Goal: Task Accomplishment & Management: Manage account settings

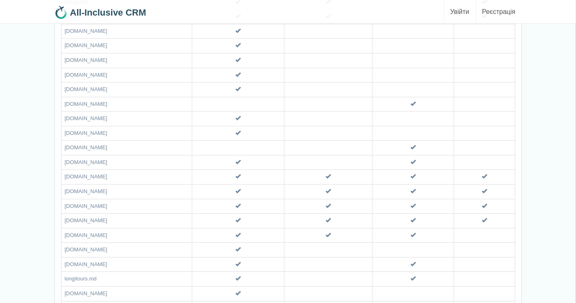
scroll to position [2824, 0]
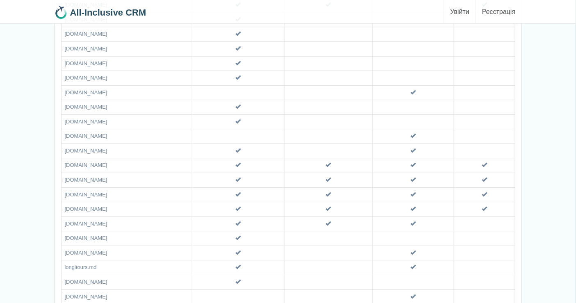
click at [236, 264] on span at bounding box center [238, 266] width 5 height 5
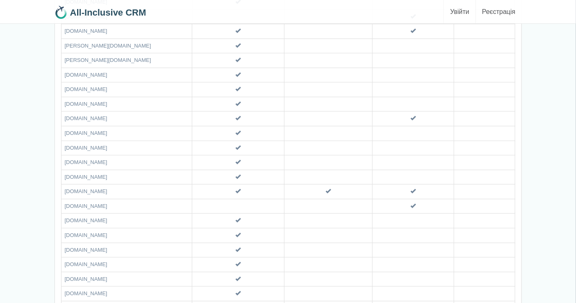
scroll to position [3082, 0]
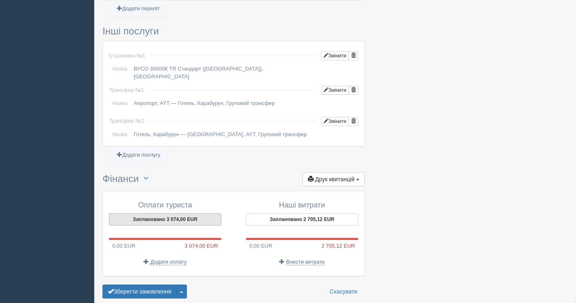
click at [171, 213] on button "Заплановано 3 074,00 EUR" at bounding box center [165, 219] width 112 height 12
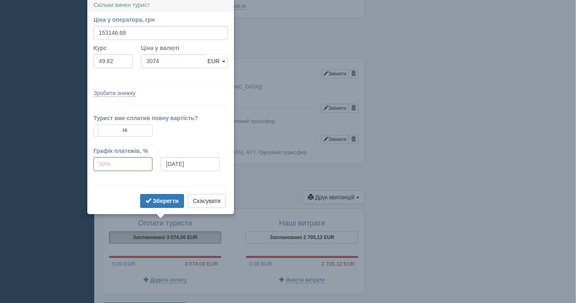
scroll to position [617, 0]
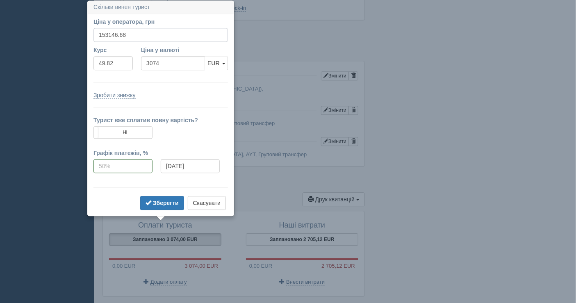
drag, startPoint x: 130, startPoint y: 36, endPoint x: 111, endPoint y: 34, distance: 19.0
click at [111, 34] on input "153146.68" at bounding box center [160, 35] width 134 height 14
type input "153100"
type input "3073.06"
click at [174, 208] on button "Зберегти" at bounding box center [162, 203] width 44 height 14
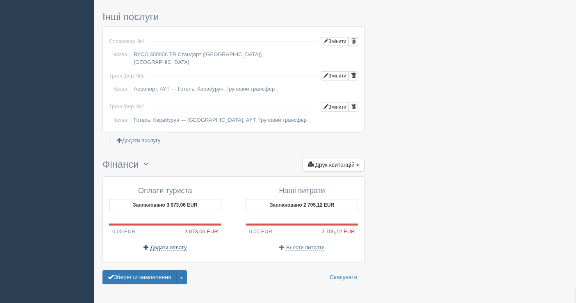
scroll to position [660, 0]
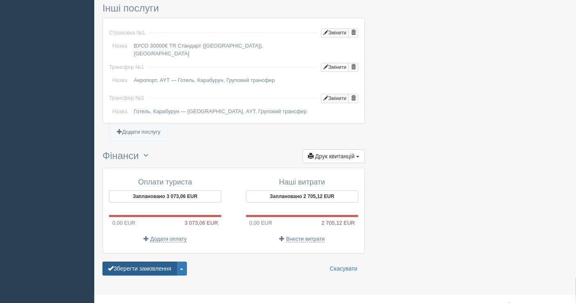
click at [152, 262] on button "Зберегти замовлення" at bounding box center [139, 269] width 74 height 14
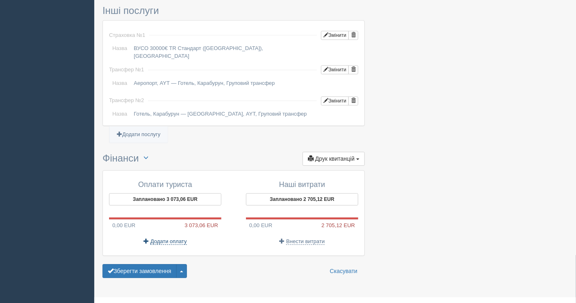
scroll to position [685, 0]
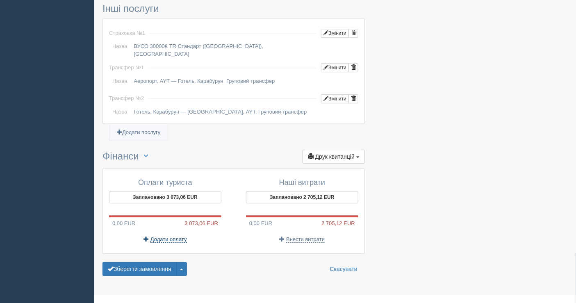
click at [157, 236] on span "Додати оплату" at bounding box center [168, 239] width 36 height 7
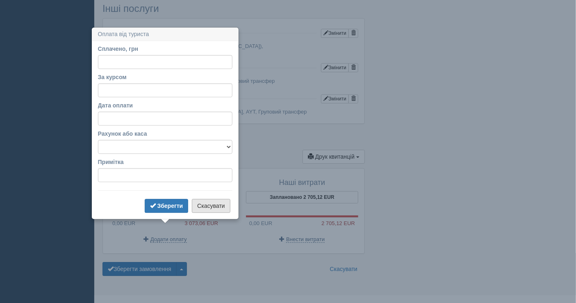
click at [209, 204] on button "Скасувати" at bounding box center [211, 206] width 38 height 14
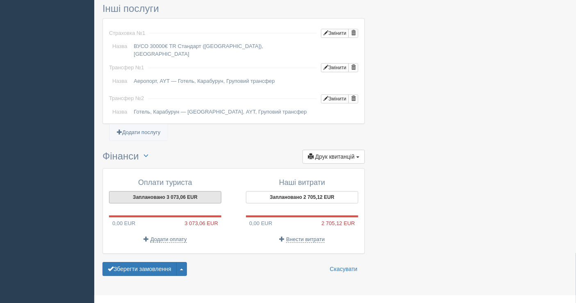
click at [162, 191] on button "Заплановано 3 073,06 EUR" at bounding box center [165, 197] width 112 height 12
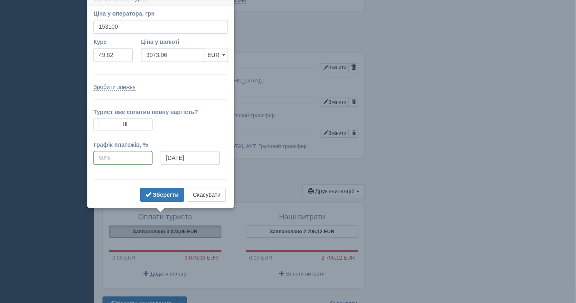
scroll to position [642, 0]
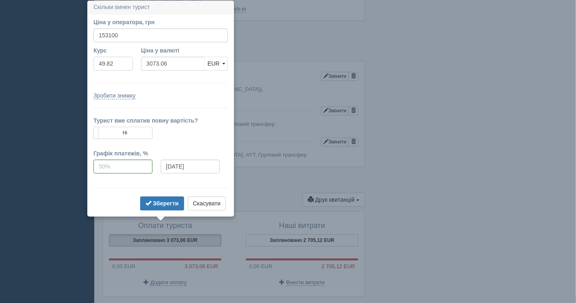
drag, startPoint x: 119, startPoint y: 67, endPoint x: 96, endPoint y: 64, distance: 23.6
click at [96, 64] on input "49.82" at bounding box center [112, 64] width 39 height 14
click at [300, 28] on ul "Додати переліт Додати автобус Додати квиток" at bounding box center [233, 33] width 262 height 10
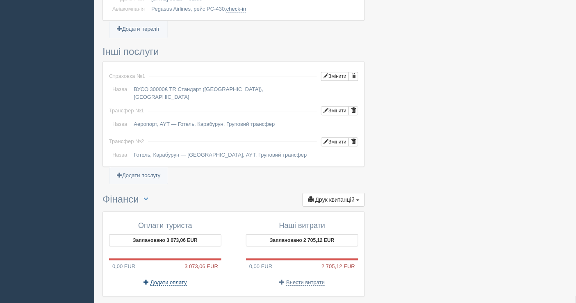
click at [165, 279] on span "Додати оплату" at bounding box center [168, 282] width 36 height 7
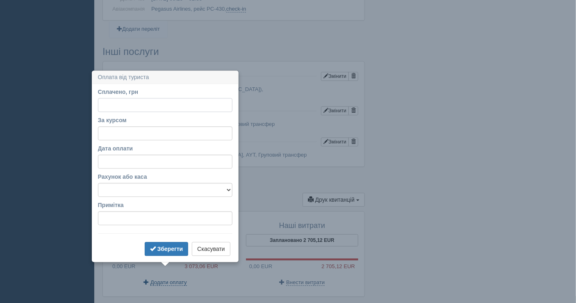
scroll to position [685, 0]
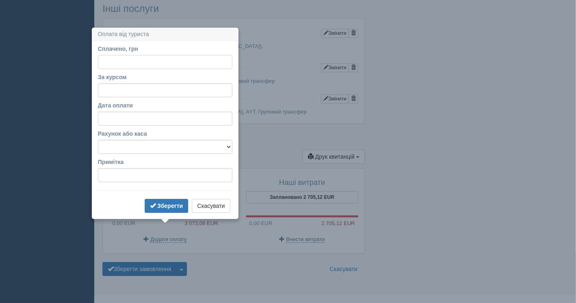
paste input "49.82"
type input "49.82"
click at [121, 91] on input "За курсом" at bounding box center [165, 90] width 134 height 14
paste input "49.82"
type input "49.82"
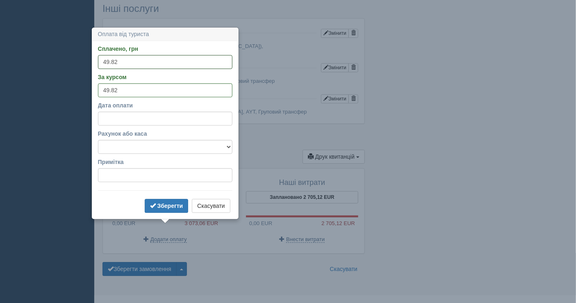
drag, startPoint x: 135, startPoint y: 58, endPoint x: 80, endPoint y: 62, distance: 55.1
type input "70000"
click at [144, 146] on select "Банківський рахунок Готівкова каса" at bounding box center [165, 147] width 134 height 14
select select "1597"
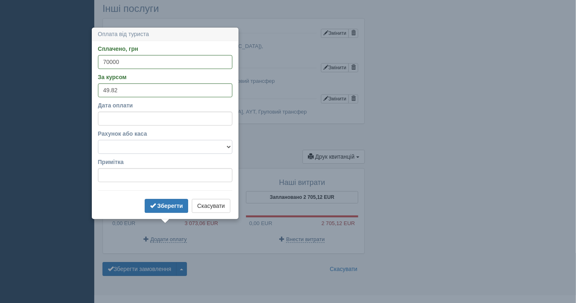
click at [98, 140] on select "Банківський рахунок Готівкова каса" at bounding box center [165, 147] width 134 height 14
click at [154, 206] on span "submit" at bounding box center [153, 206] width 6 height 6
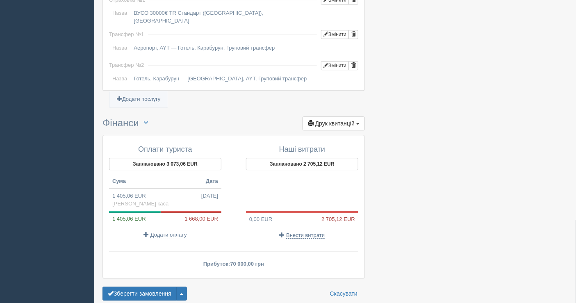
scroll to position [742, 0]
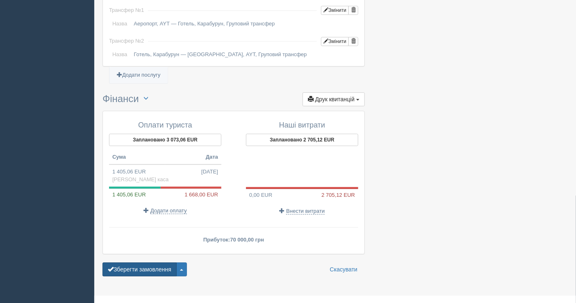
click at [145, 262] on button "Зберегти замовлення" at bounding box center [139, 269] width 74 height 14
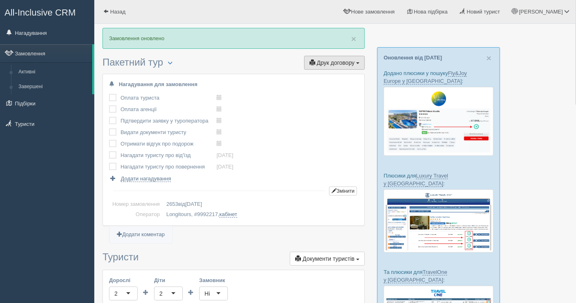
click at [330, 62] on span "Друк договору" at bounding box center [336, 62] width 38 height 7
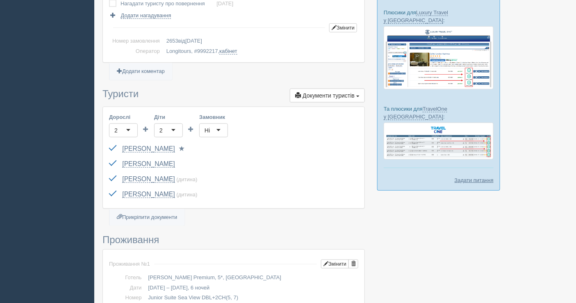
scroll to position [182, 0]
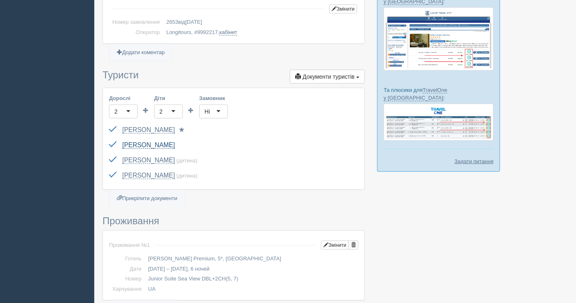
click at [175, 143] on link "[PERSON_NAME]" at bounding box center [148, 144] width 52 height 7
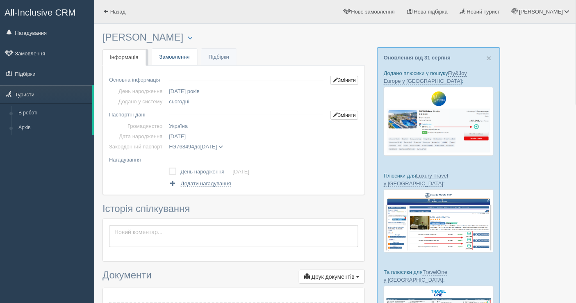
click at [165, 52] on link "Замовлення" at bounding box center [174, 57] width 45 height 17
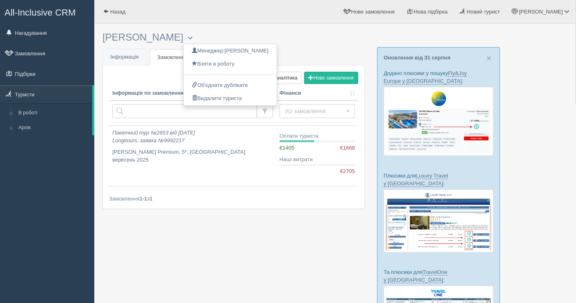
click at [126, 45] on div "× Туриста відправлено до архіву × Туриста взято у роботу KOPYTKO VERONIKA Менед…" at bounding box center [233, 122] width 262 height 189
click at [124, 54] on span "Інформація" at bounding box center [124, 57] width 29 height 6
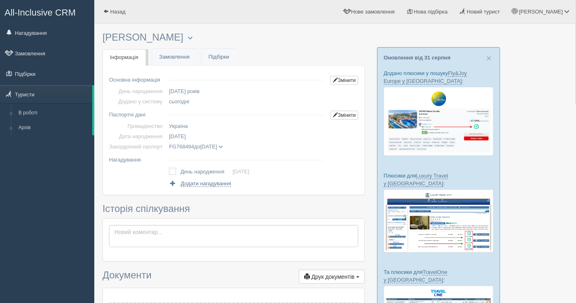
click at [182, 37] on h3 "[PERSON_NAME] Менеджер: [PERSON_NAME] Відправити до архіву Взяти в роботу Об'єд…" at bounding box center [233, 37] width 262 height 11
click at [197, 34] on button "button" at bounding box center [190, 38] width 14 height 10
click at [168, 96] on td "сьогодні" at bounding box center [247, 101] width 162 height 10
click at [343, 79] on link "Змінити" at bounding box center [344, 80] width 28 height 9
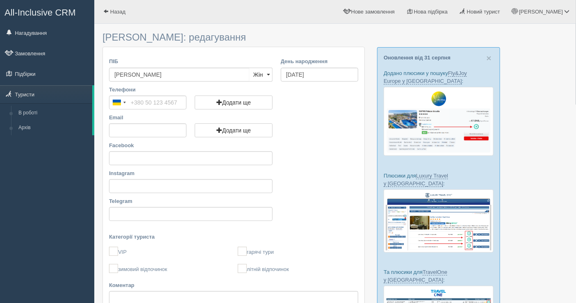
drag, startPoint x: 181, startPoint y: 74, endPoint x: 96, endPoint y: 71, distance: 85.7
click at [96, 71] on div "[PERSON_NAME]: редагування ПІБ [PERSON_NAME] Чол Жін Жін Чол Жін День народженн…" at bounding box center [335, 206] width 482 height 412
type input "R"
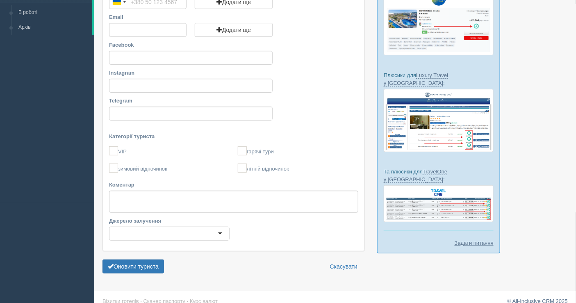
scroll to position [109, 0]
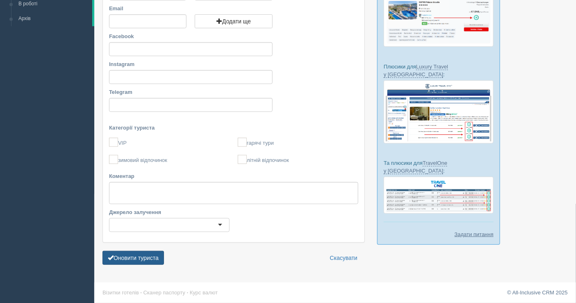
type input "[PERSON_NAME]"
click at [126, 256] on button "Оновити туриста" at bounding box center [132, 258] width 61 height 14
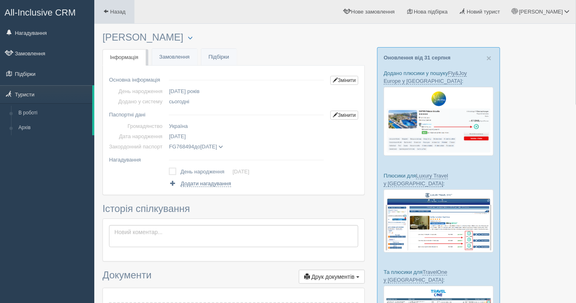
click at [116, 7] on link "Назад" at bounding box center [114, 11] width 40 height 23
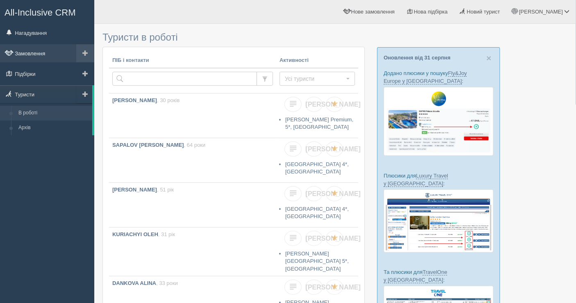
click at [32, 58] on link "Замовлення" at bounding box center [47, 53] width 94 height 18
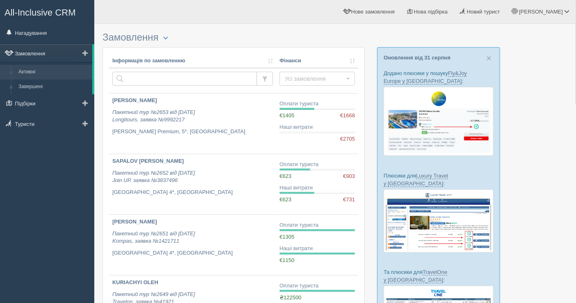
click at [37, 53] on link "Замовлення" at bounding box center [46, 53] width 92 height 18
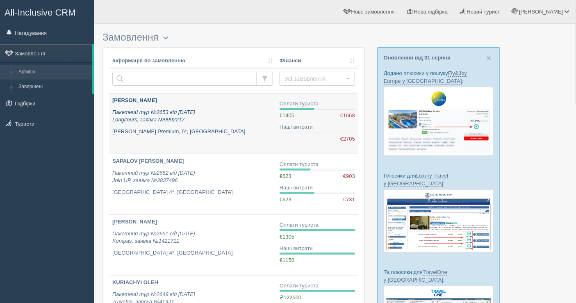
click at [212, 110] on p "Пакетний тур №2653 від 30.08.2025 Longitours, заявка №9992217" at bounding box center [192, 116] width 161 height 15
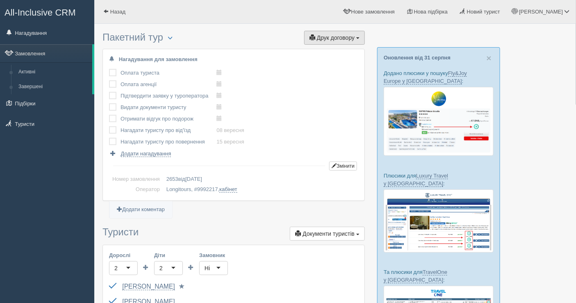
click at [339, 43] on button "Друк договору Друк" at bounding box center [334, 38] width 61 height 14
click at [335, 50] on link "Longitours" at bounding box center [332, 53] width 65 height 14
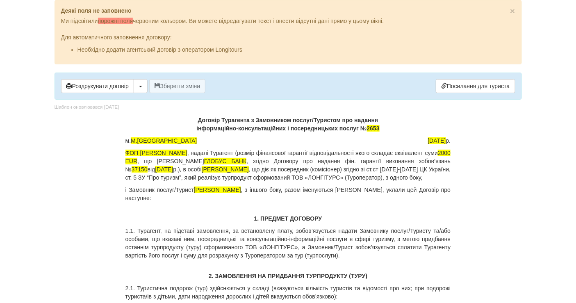
click at [384, 129] on p "Договір Турагента з Замовником послуг/Туристом про надання інформаційно-консуль…" at bounding box center [287, 124] width 325 height 16
drag, startPoint x: 253, startPoint y: 197, endPoint x: 199, endPoint y: 198, distance: 53.7
click at [199, 198] on p "і Замовник послуг/Турист KOPYTKO YEVHEN , з іншого боку, разом іменуються Сторо…" at bounding box center [287, 194] width 325 height 16
click at [0, 201] on body "× Деякі поля не заповнено Ми підсвітили порожні поля червоним кольором. Ви може…" at bounding box center [288, 151] width 576 height 303
click at [241, 193] on span "Копитко Вероніка" at bounding box center [217, 190] width 47 height 7
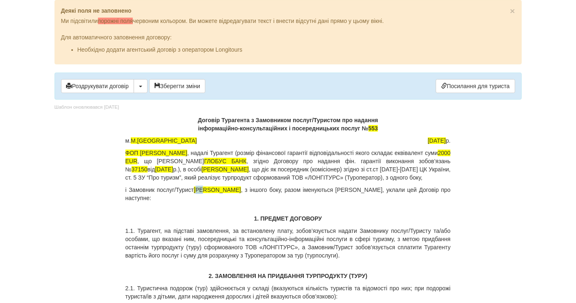
drag, startPoint x: 201, startPoint y: 194, endPoint x: 209, endPoint y: 195, distance: 8.2
click at [209, 193] on span "[PERSON_NAME]" at bounding box center [217, 190] width 47 height 7
drag, startPoint x: 198, startPoint y: 197, endPoint x: 289, endPoint y: 197, distance: 91.4
click at [241, 193] on span "[PERSON_NAME]" at bounding box center [217, 190] width 47 height 7
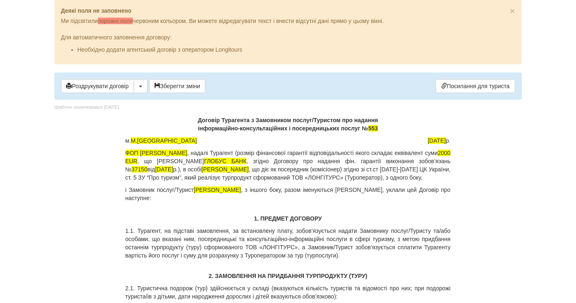
click at [197, 193] on span "[PERSON_NAME]" at bounding box center [217, 190] width 47 height 7
drag, startPoint x: 194, startPoint y: 196, endPoint x: 282, endPoint y: 198, distance: 88.2
click at [241, 193] on span "[PERSON_NAME]" at bounding box center [217, 190] width 47 height 7
copy span "[PERSON_NAME]"
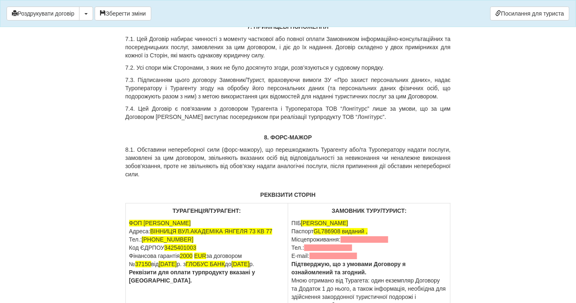
scroll to position [1822, 0]
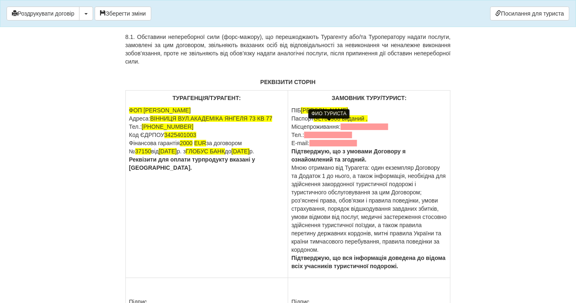
drag, startPoint x: 361, startPoint y: 123, endPoint x: 304, endPoint y: 123, distance: 56.6
click at [304, 123] on p "ПІБ KOPYTKO YEVHEN Паспорт GL786908 виданий , Місцепроживання: Тел.: E-mail: Пі…" at bounding box center [368, 188] width 155 height 164
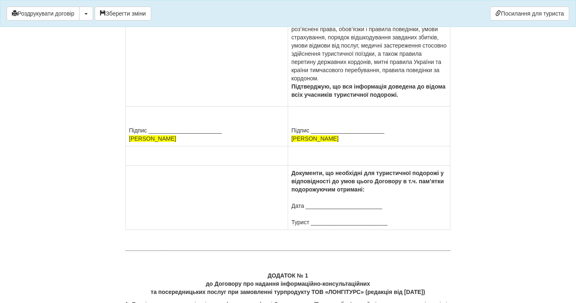
scroll to position [2004, 0]
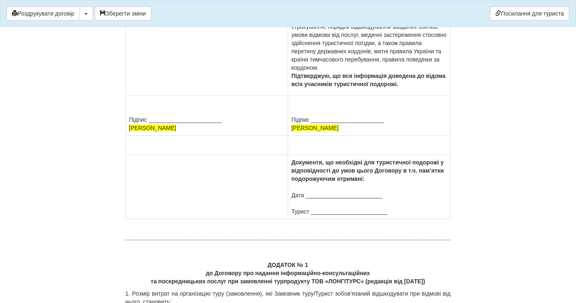
drag, startPoint x: 340, startPoint y: 141, endPoint x: 289, endPoint y: 146, distance: 51.4
click at [289, 136] on td "Підпис _______________________ KOPYTKO YEVHEN" at bounding box center [369, 116] width 162 height 40
click at [297, 136] on td "Підпис _______________________ Копитко Вероніка Володимирівна" at bounding box center [369, 116] width 162 height 40
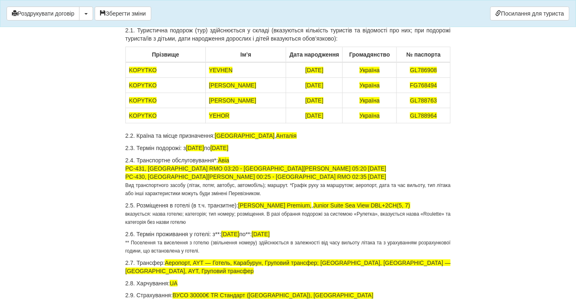
scroll to position [0, 0]
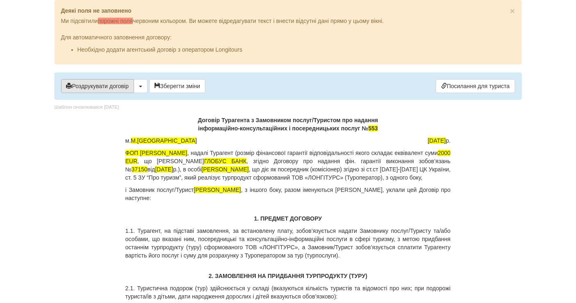
click at [111, 86] on button "Роздрукувати договір" at bounding box center [97, 86] width 73 height 14
click at [428, 137] on span "30.08.2025" at bounding box center [437, 140] width 18 height 7
click at [428, 140] on span "30.08.2025" at bounding box center [437, 140] width 18 height 7
click at [399, 182] on p "ФОП ЗЕНІНА ЛЮДМИЛА ДМИТРІВНА , надалі Турагент (розмір фінансової гарантії відп…" at bounding box center [287, 165] width 325 height 33
click at [118, 84] on button "Роздрукувати договір" at bounding box center [97, 86] width 73 height 14
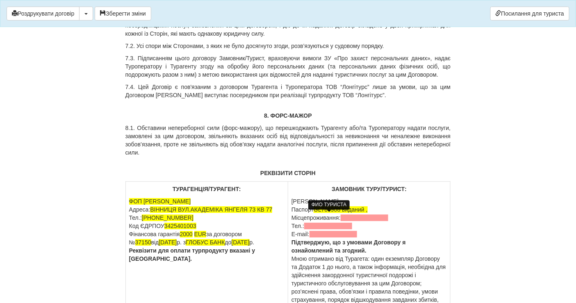
scroll to position [1731, 0]
click at [341, 213] on span "GL786908 виданий ," at bounding box center [341, 209] width 54 height 7
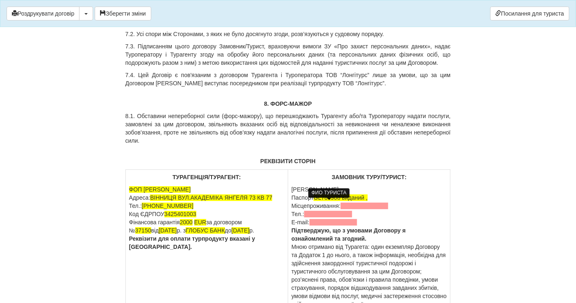
scroll to position [1739, 0]
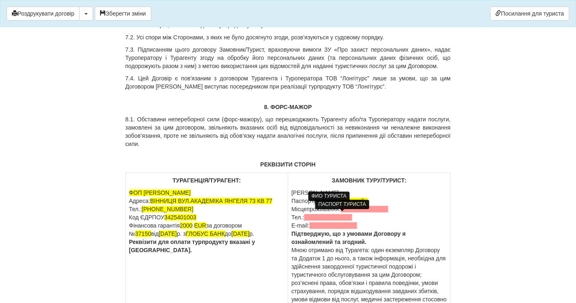
drag, startPoint x: 342, startPoint y: 216, endPoint x: 316, endPoint y: 212, distance: 26.5
click at [316, 204] on span "GL786908 виданий ," at bounding box center [341, 201] width 54 height 7
drag, startPoint x: 366, startPoint y: 217, endPoint x: 359, endPoint y: 225, distance: 11.3
click at [359, 225] on p "ПІБ Копитко Вероніка Володимирівна Паспорт виданий , Місцепроживання: Тел.: E-m…" at bounding box center [368, 271] width 155 height 164
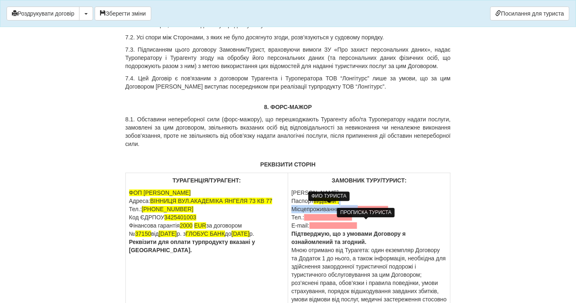
click at [359, 212] on span at bounding box center [365, 209] width 48 height 7
click at [351, 212] on span at bounding box center [365, 209] width 48 height 7
click at [349, 212] on span at bounding box center [365, 209] width 48 height 7
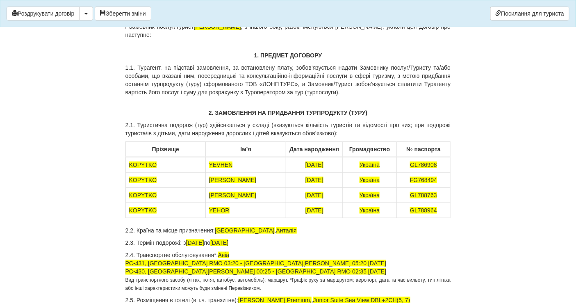
scroll to position [137, 0]
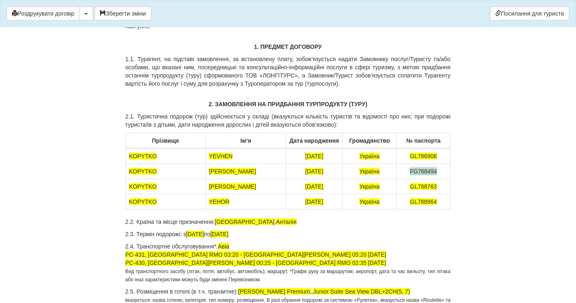
drag, startPoint x: 408, startPoint y: 181, endPoint x: 442, endPoint y: 176, distance: 33.6
click at [442, 176] on td "FG768494" at bounding box center [424, 171] width 54 height 15
copy span "FG768494"
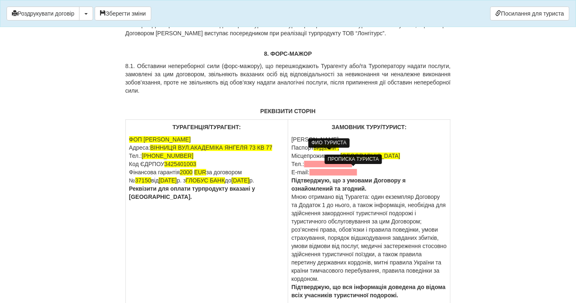
scroll to position [1776, 0]
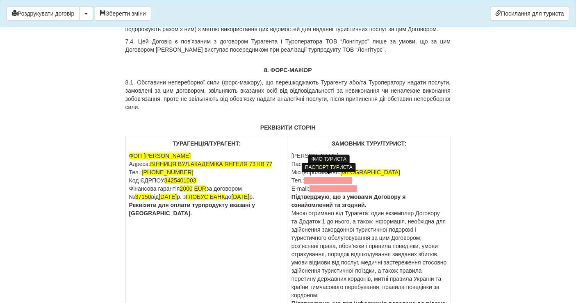
click at [316, 167] on span "виданий ," at bounding box center [326, 164] width 25 height 7
click at [360, 167] on span "виданий ," at bounding box center [361, 164] width 25 height 7
click at [351, 179] on p "ПІБ Копитко Вероніка Володимирівна Паспорт FG768494 , Місцепроживання: Вінниця …" at bounding box center [368, 234] width 155 height 164
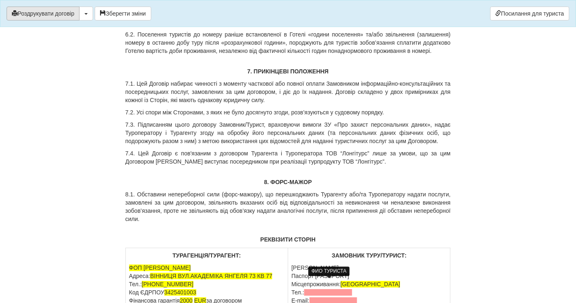
scroll to position [1648, 0]
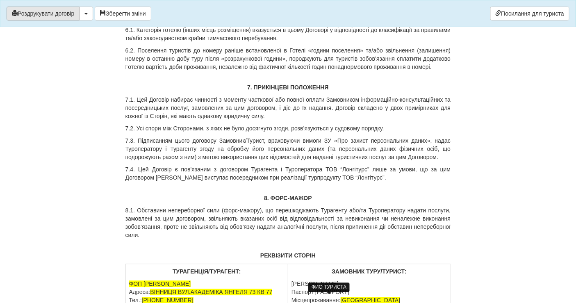
click at [27, 14] on button "Роздрукувати договір" at bounding box center [43, 14] width 73 height 14
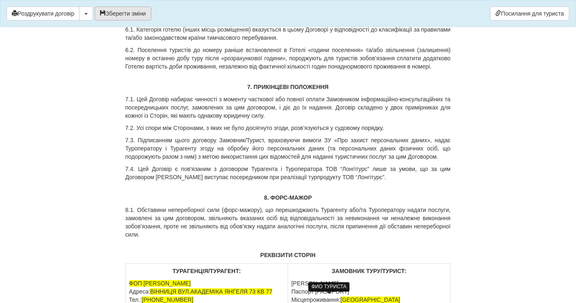
click at [131, 14] on button "Зберегти зміни" at bounding box center [123, 14] width 57 height 14
click at [87, 15] on button "button" at bounding box center [86, 14] width 14 height 14
click at [89, 33] on link "Скачати PDF" at bounding box center [112, 31] width 65 height 14
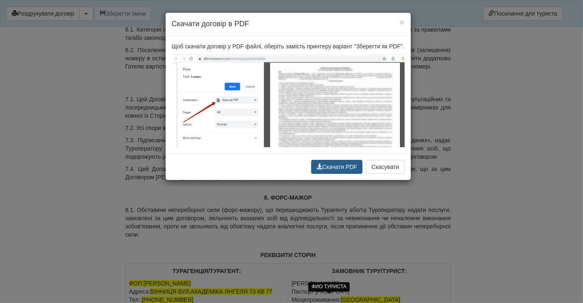
click at [337, 160] on button "Скачати PDF" at bounding box center [336, 167] width 51 height 14
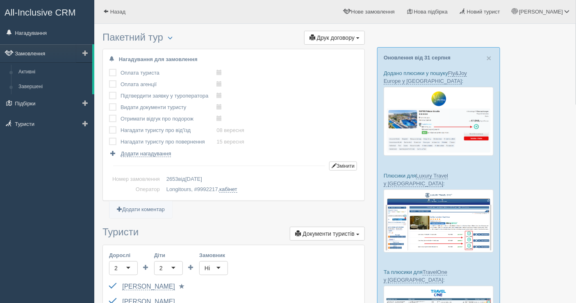
drag, startPoint x: 0, startPoint y: 0, endPoint x: 43, endPoint y: 53, distance: 68.5
click at [43, 53] on link "Замовлення" at bounding box center [46, 53] width 92 height 18
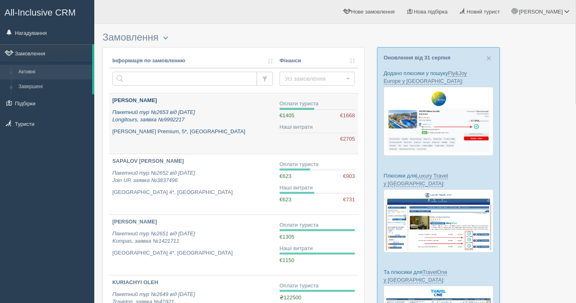
click at [221, 120] on p "Пакетний тур №2653 від [DATE] Longitours, заявка №9992217" at bounding box center [192, 116] width 161 height 15
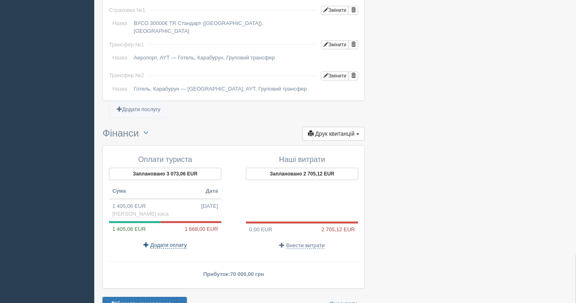
click at [152, 242] on span "Додати оплату" at bounding box center [168, 245] width 36 height 7
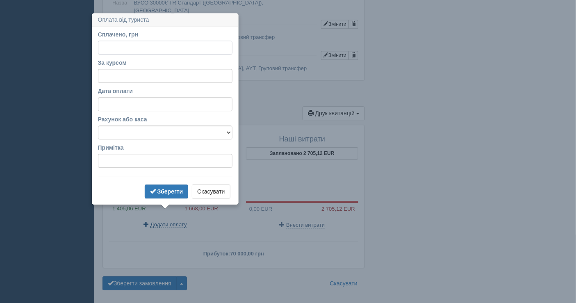
scroll to position [716, 0]
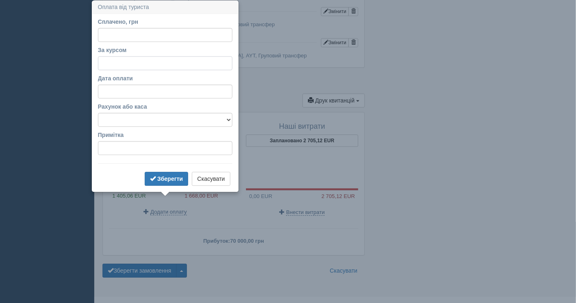
click at [136, 66] on input "За курсом" at bounding box center [165, 63] width 134 height 14
click at [126, 33] on input "Сплачено, грн" at bounding box center [165, 35] width 134 height 14
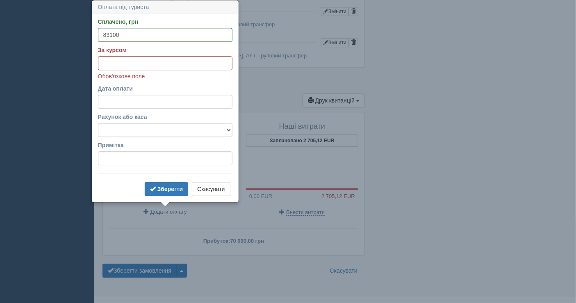
click at [134, 65] on input "За курсом" at bounding box center [165, 63] width 134 height 14
click at [217, 186] on button "Скасувати" at bounding box center [211, 189] width 38 height 14
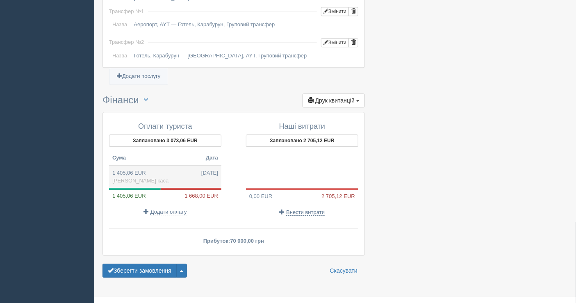
click at [153, 166] on td "1 405,06 EUR 01.09.2025 Готівкова каса" at bounding box center [165, 177] width 112 height 22
type input "70000.00"
type input "49.82"
select select "1597"
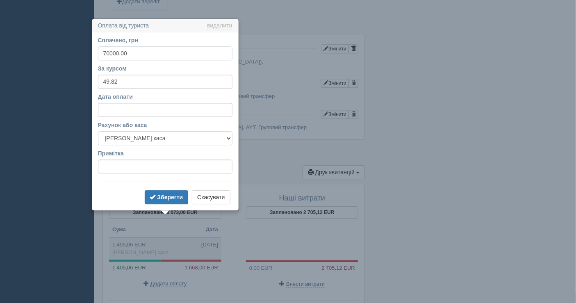
scroll to position [663, 0]
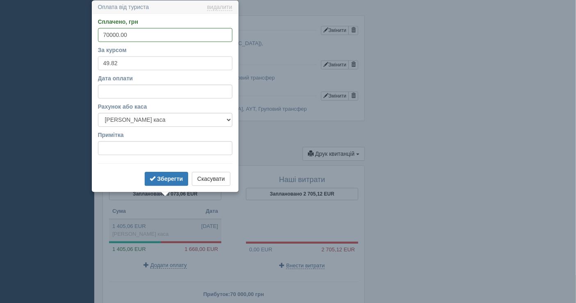
drag, startPoint x: 117, startPoint y: 62, endPoint x: 98, endPoint y: 68, distance: 20.0
click at [98, 68] on input "49.82" at bounding box center [165, 63] width 134 height 14
click at [216, 181] on button "Скасувати" at bounding box center [211, 179] width 38 height 14
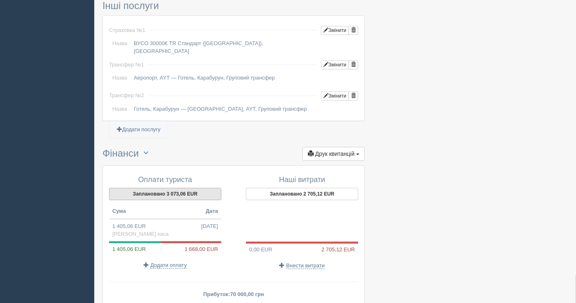
click at [157, 188] on button "Заплановано 3 073,06 EUR" at bounding box center [165, 194] width 112 height 12
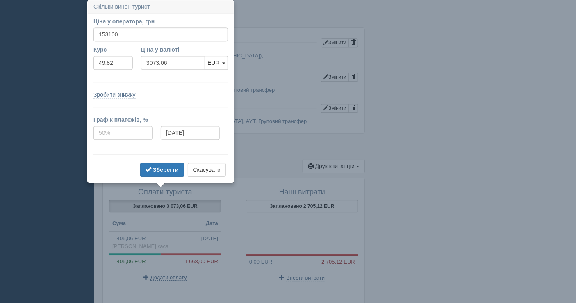
scroll to position [650, 0]
drag, startPoint x: 125, startPoint y: 37, endPoint x: 104, endPoint y: 37, distance: 21.7
click at [104, 37] on input "153100" at bounding box center [160, 35] width 134 height 14
click at [193, 164] on button "Скасувати" at bounding box center [207, 170] width 38 height 14
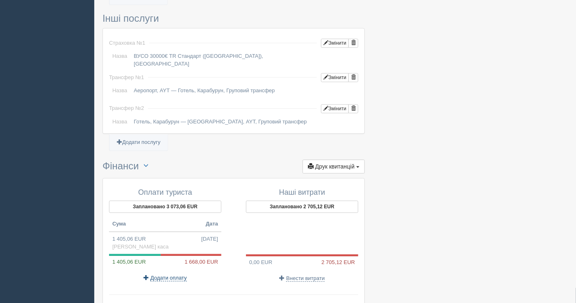
click at [159, 275] on span "Додати оплату" at bounding box center [168, 278] width 36 height 7
select select
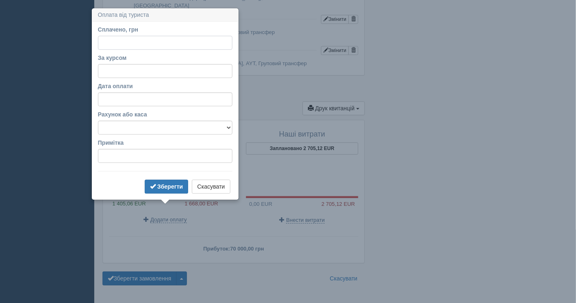
scroll to position [716, 0]
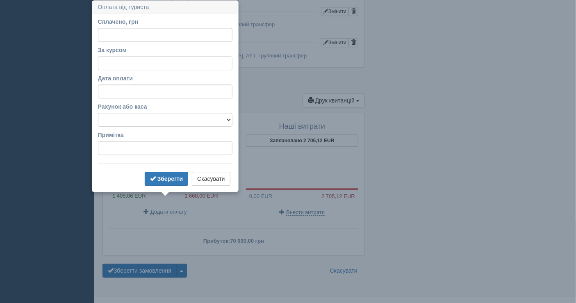
paste input "49.82"
click at [112, 66] on input "49.82" at bounding box center [165, 63] width 134 height 14
type input "49.82"
click at [123, 34] on input "Сплачено, грн" at bounding box center [165, 35] width 134 height 14
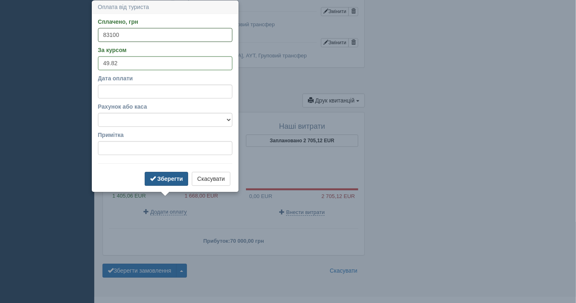
type input "83100"
click at [155, 173] on button "Зберегти" at bounding box center [167, 179] width 44 height 14
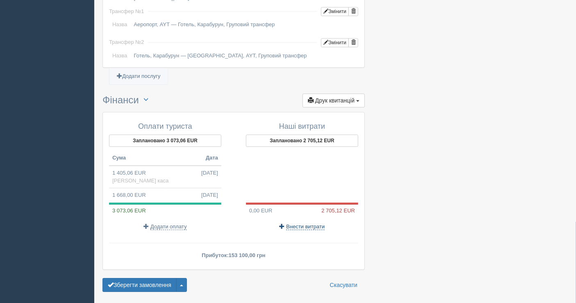
click at [314, 223] on span "Внести витрати" at bounding box center [305, 226] width 39 height 7
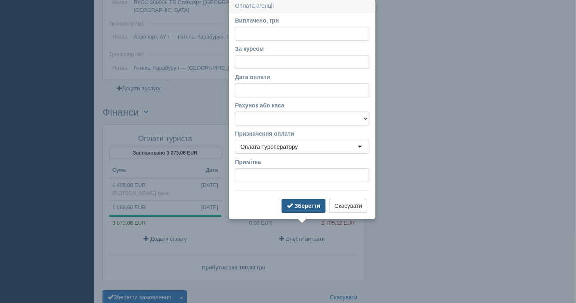
scroll to position [702, 0]
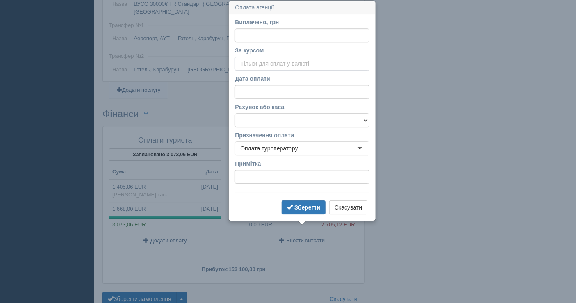
click at [263, 66] on input "За курсом" at bounding box center [302, 64] width 134 height 14
paste input "49.82"
type input "49.82"
click at [263, 33] on input "Виплачено, грн" at bounding box center [302, 35] width 134 height 14
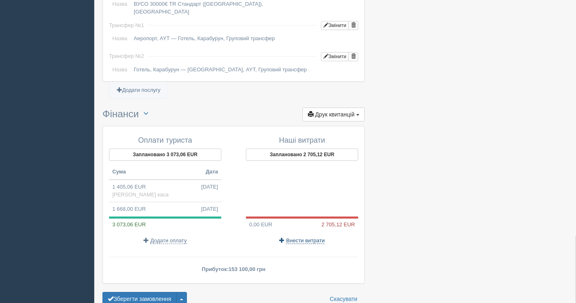
click at [294, 237] on span "Внести витрати" at bounding box center [305, 240] width 39 height 7
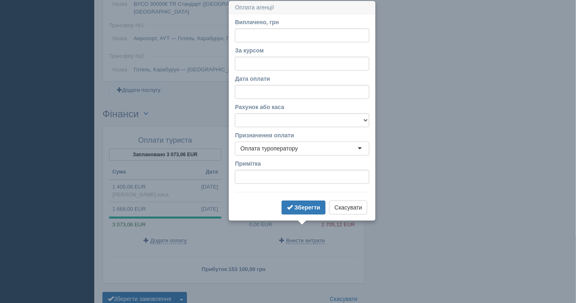
click at [255, 27] on div "Виплачено, грн" at bounding box center [302, 30] width 134 height 24
click at [255, 38] on input "Виплачено, грн" at bounding box center [302, 35] width 134 height 14
paste input "134931.39"
type input "134931.39"
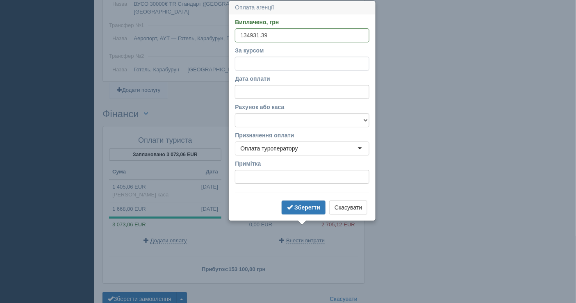
click at [251, 66] on input "За курсом" at bounding box center [302, 64] width 134 height 14
click at [346, 200] on button "Скасувати" at bounding box center [348, 207] width 38 height 14
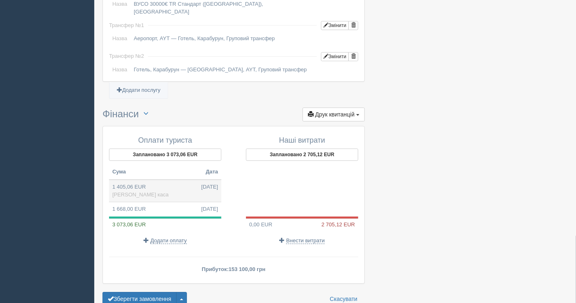
click at [148, 180] on td "1 405,06 EUR 01.09.2025 Готівкова каса" at bounding box center [165, 191] width 112 height 23
type input "70000.00"
select select "1597"
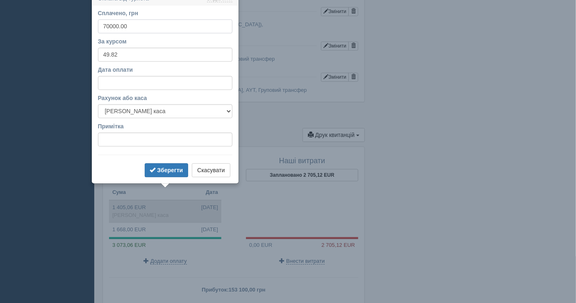
scroll to position [673, 0]
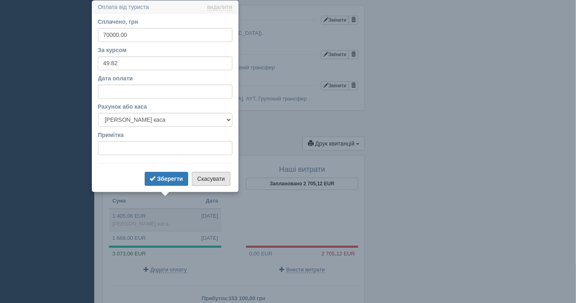
click at [212, 183] on button "Скасувати" at bounding box center [211, 179] width 38 height 14
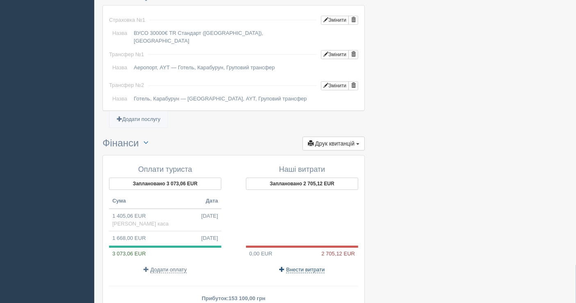
click at [291, 266] on span "Внести витрати" at bounding box center [305, 269] width 39 height 7
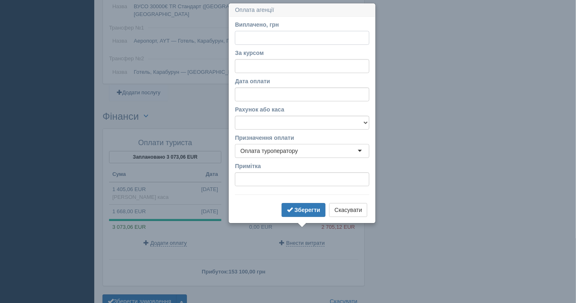
scroll to position [702, 0]
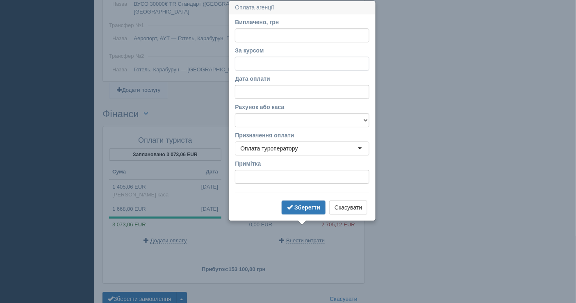
click at [266, 66] on input "За курсом" at bounding box center [302, 64] width 134 height 14
type input "49.82"
click at [264, 36] on input "Виплачено, грн" at bounding box center [302, 35] width 134 height 14
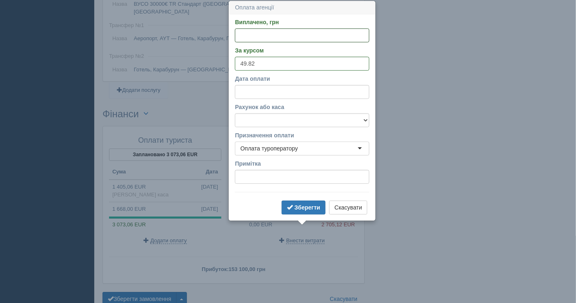
paste input "134931.39"
type input "134931.39"
click at [271, 116] on select "Банківський рахунок Готівкова каса" at bounding box center [302, 120] width 134 height 14
select select "1598"
click at [235, 113] on select "Банківський рахунок Готівкова каса" at bounding box center [302, 120] width 134 height 14
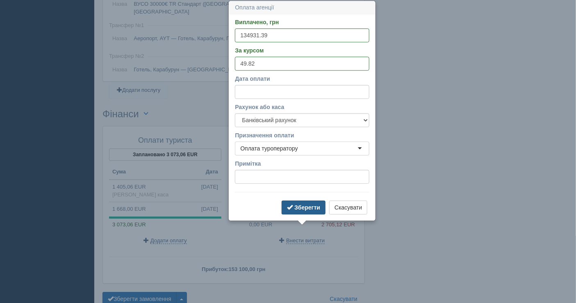
click at [299, 209] on button "Зберегти" at bounding box center [304, 207] width 44 height 14
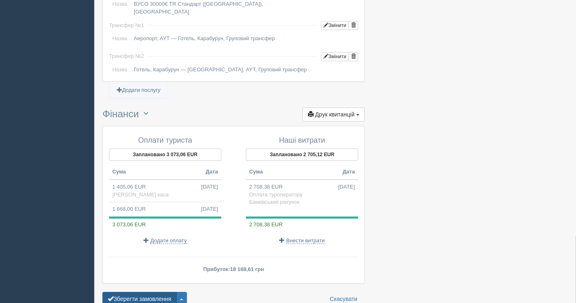
click at [130, 292] on button "Зберегти замовлення" at bounding box center [139, 299] width 74 height 14
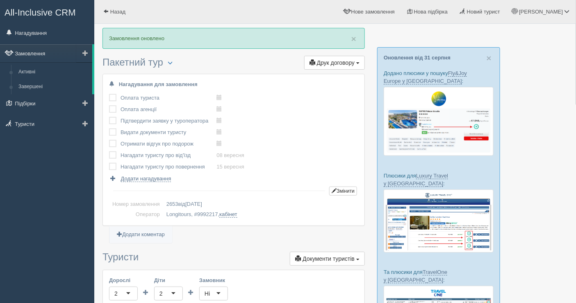
click at [35, 56] on link "Замовлення" at bounding box center [46, 53] width 92 height 18
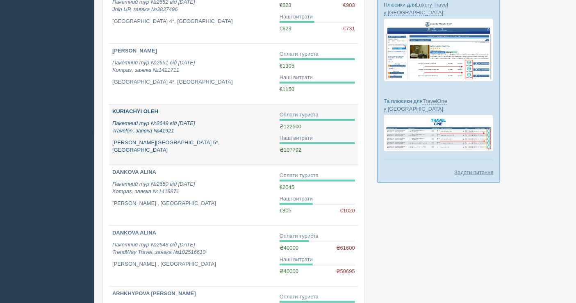
scroll to position [182, 0]
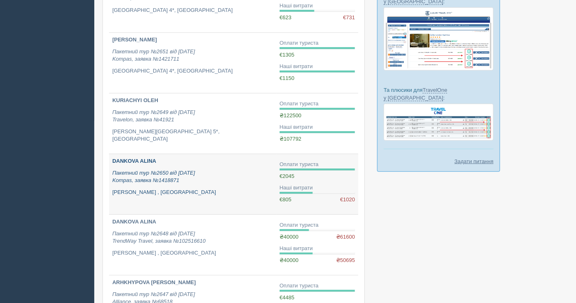
click at [218, 183] on div "DANKOVA [PERSON_NAME] Пакетний тур №2650 від [DATE] Kompas, заявка №1418871 [PE…" at bounding box center [192, 176] width 161 height 39
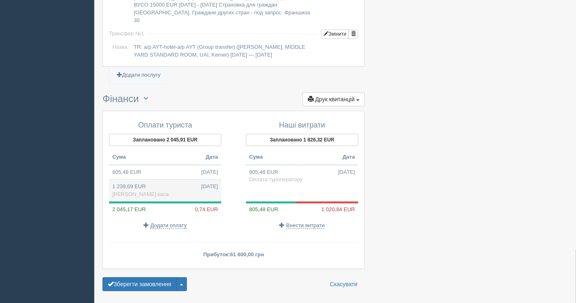
scroll to position [712, 0]
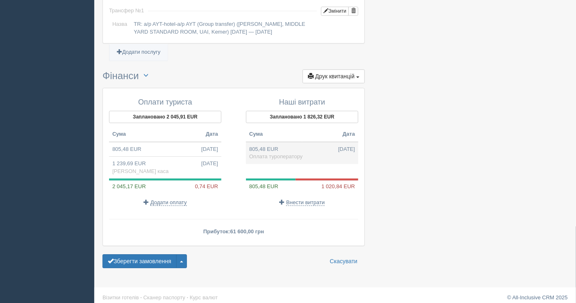
click at [282, 142] on td "805,48 EUR 21.08.2025 Оплата туроператору" at bounding box center [302, 153] width 112 height 22
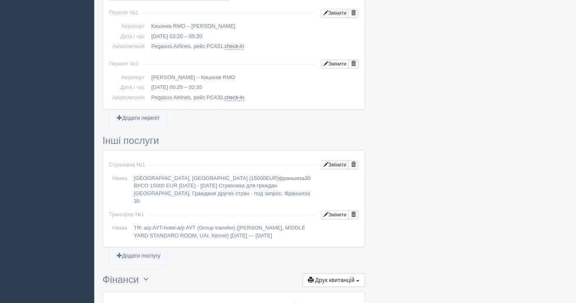
type input "40000.14"
type input "49.66"
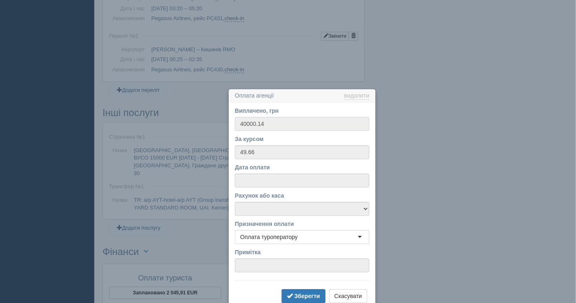
scroll to position [624, 0]
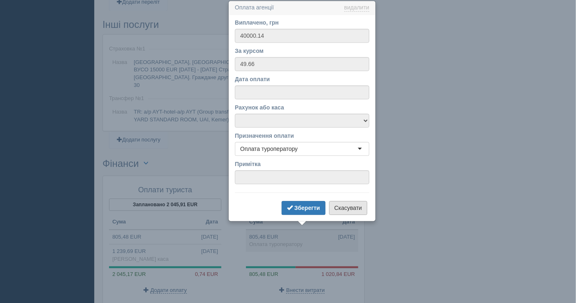
click at [357, 205] on button "Скасувати" at bounding box center [348, 208] width 38 height 14
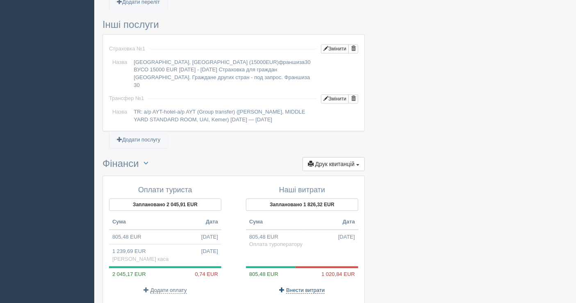
click at [293, 287] on span "Внести витрати" at bounding box center [305, 290] width 39 height 7
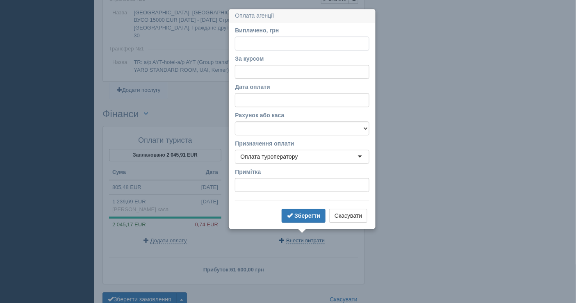
scroll to position [682, 0]
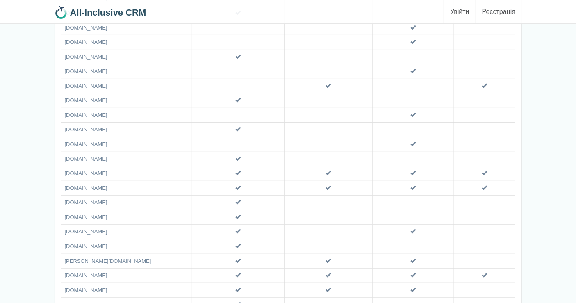
scroll to position [2125, 0]
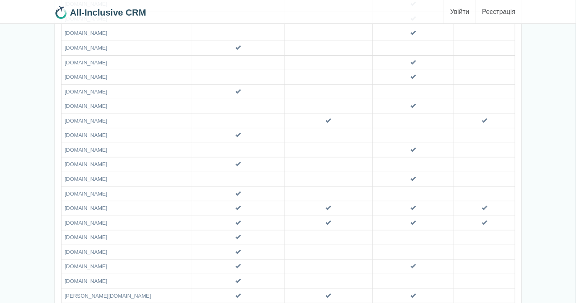
click at [462, 12] on link "Увійти" at bounding box center [460, 11] width 32 height 23
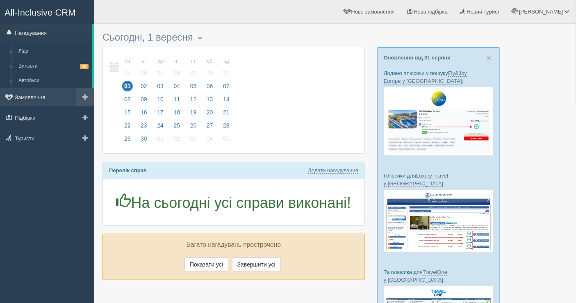
click at [48, 96] on link "Замовлення" at bounding box center [47, 97] width 94 height 18
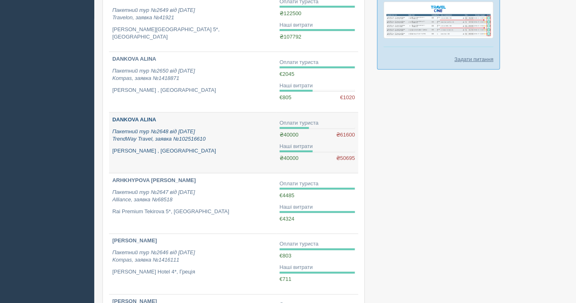
scroll to position [273, 0]
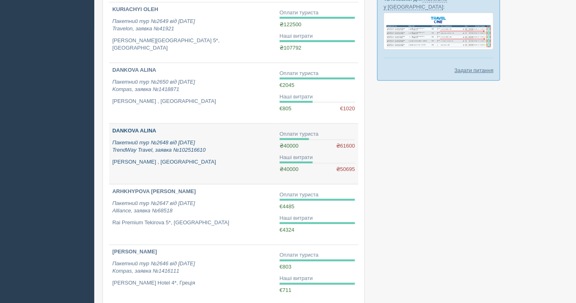
click at [201, 139] on icon "Пакетний тур №2648 від [DATE] TrendWay Travel, заявка №102516610" at bounding box center [158, 146] width 93 height 14
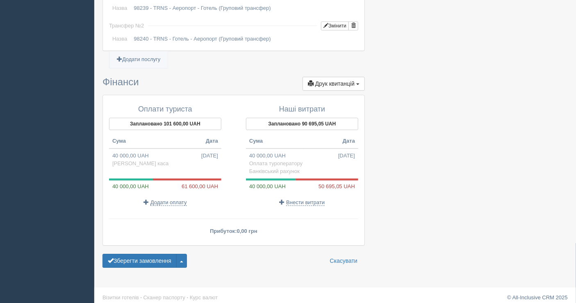
scroll to position [467, 0]
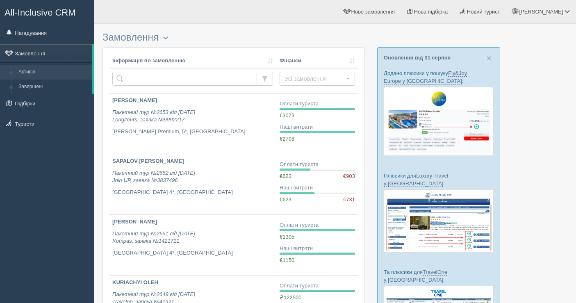
scroll to position [273, 0]
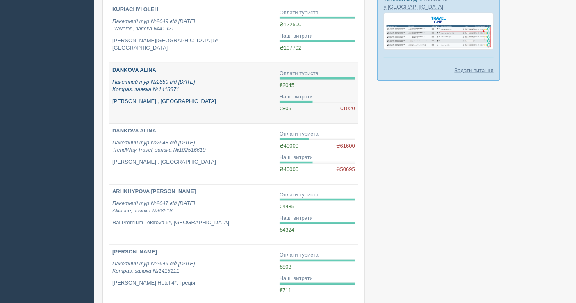
click at [216, 83] on p "Пакетний тур №2650 від 21.08.2025 Kompas, заявка №1418871" at bounding box center [192, 85] width 161 height 15
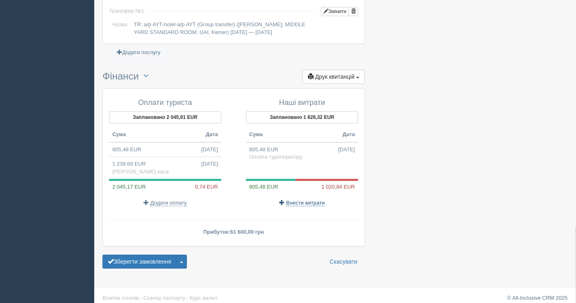
scroll to position [712, 0]
click at [300, 199] on span "Внести витрати" at bounding box center [305, 202] width 39 height 7
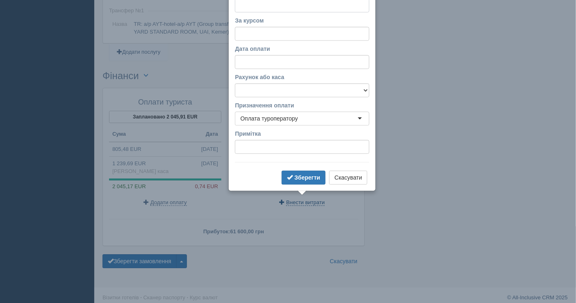
scroll to position [682, 0]
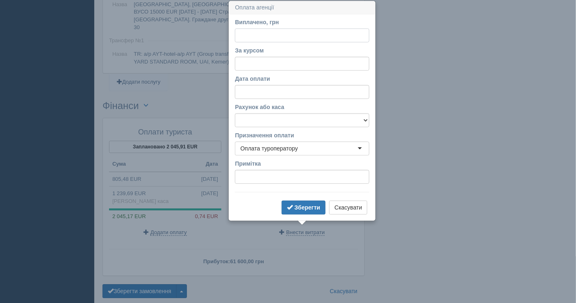
click at [281, 35] on input "Виплачено, грн" at bounding box center [302, 35] width 134 height 14
paste input "50725.54"
type input "50725.54"
click at [274, 66] on input "За курсом" at bounding box center [302, 64] width 134 height 14
click at [307, 115] on select "Банківський рахунок Готівкова каса" at bounding box center [302, 120] width 134 height 14
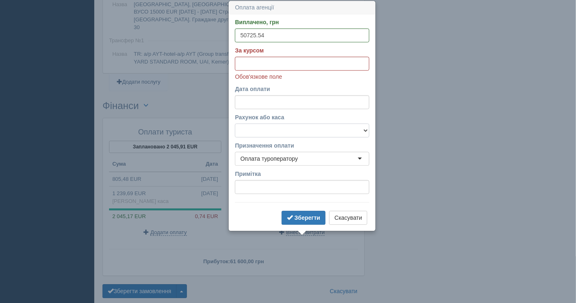
select select "1598"
click at [235, 123] on select "Банківський рахунок Готівкова каса" at bounding box center [302, 130] width 134 height 14
click at [255, 61] on input "За курсом" at bounding box center [302, 64] width 134 height 14
paste input "49.69"
type input "49.69"
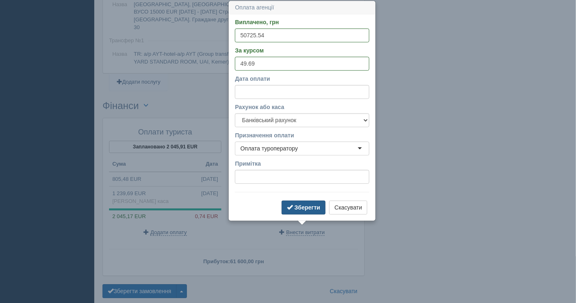
click at [301, 211] on button "Зберегти" at bounding box center [304, 207] width 44 height 14
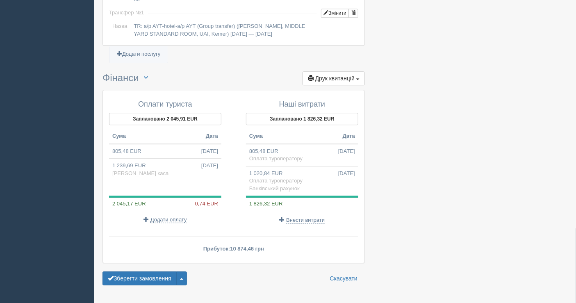
scroll to position [727, 0]
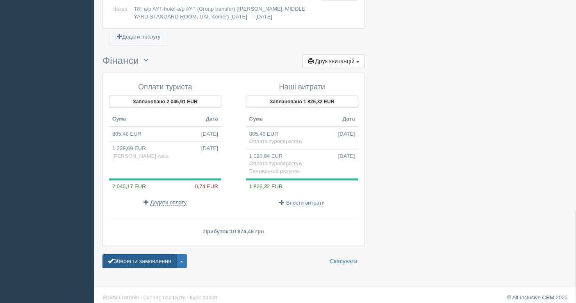
click at [146, 255] on button "Зберегти замовлення" at bounding box center [139, 261] width 74 height 14
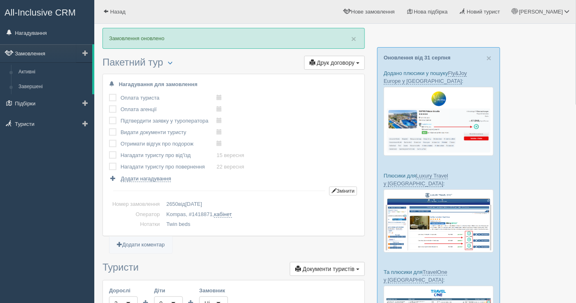
click at [38, 52] on link "Замовлення" at bounding box center [46, 53] width 92 height 18
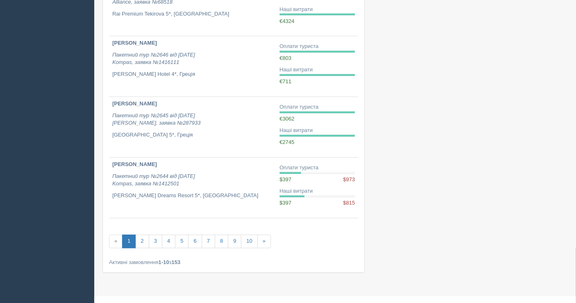
scroll to position [494, 0]
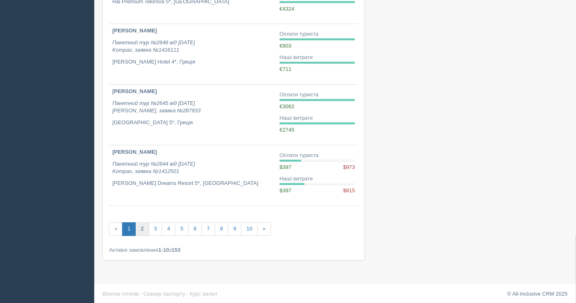
click at [141, 228] on link "2" at bounding box center [142, 230] width 14 height 14
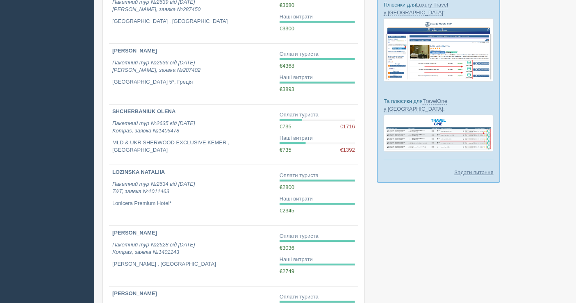
scroll to position [84, 0]
